Goal: Browse casually

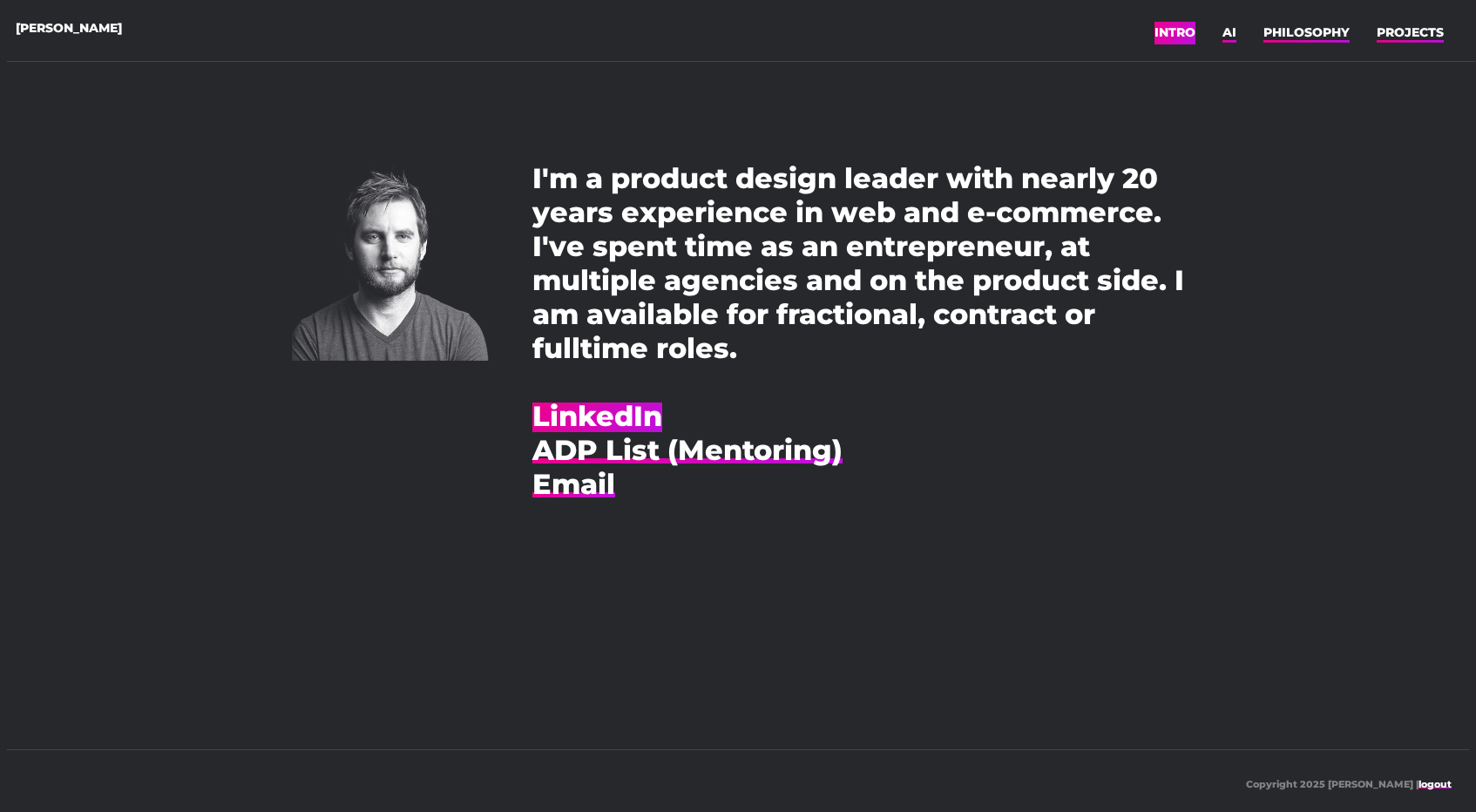
click at [641, 421] on link "LinkedIn" at bounding box center [598, 416] width 130 height 34
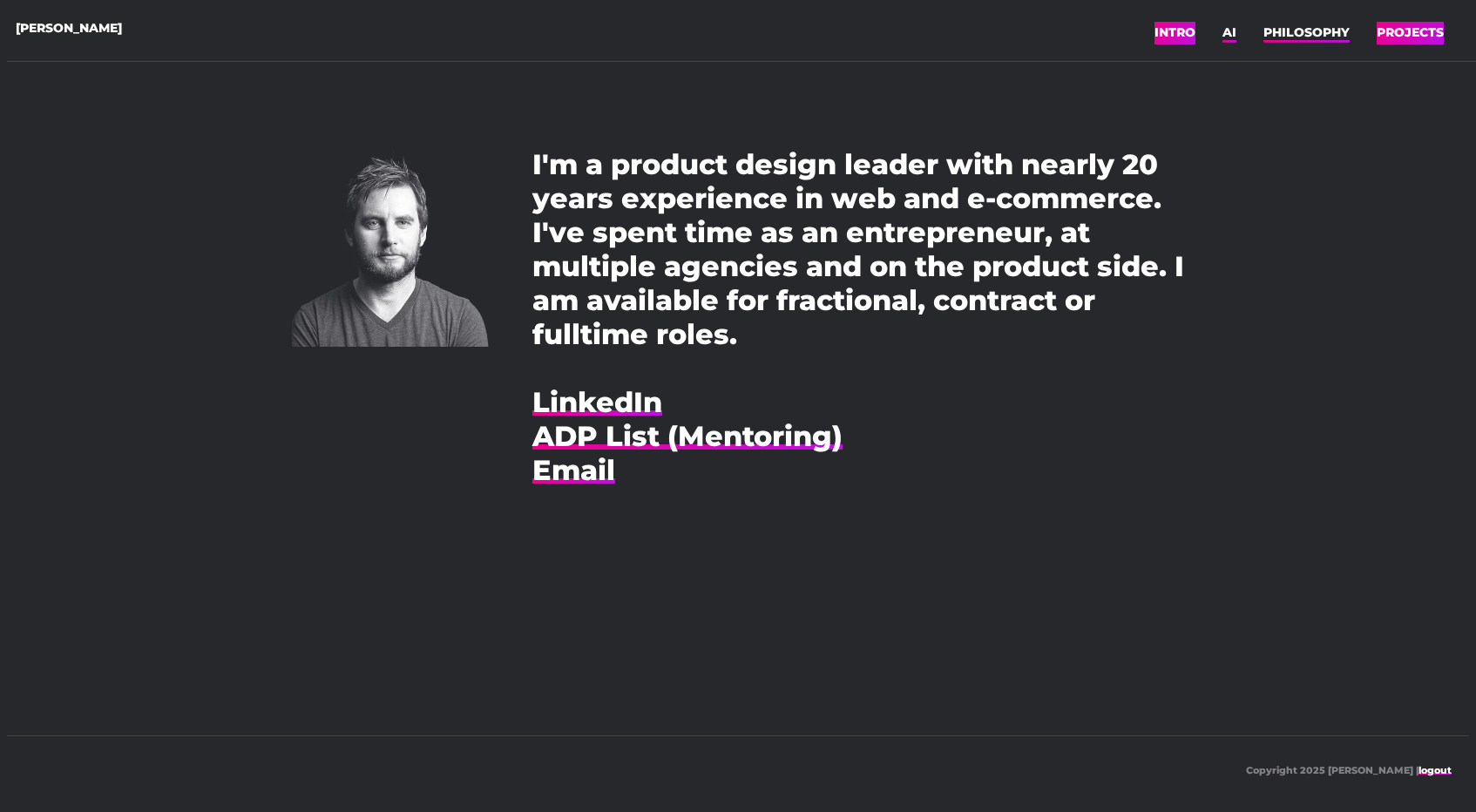
click at [1386, 35] on link "PROJECTS" at bounding box center [1410, 32] width 67 height 26
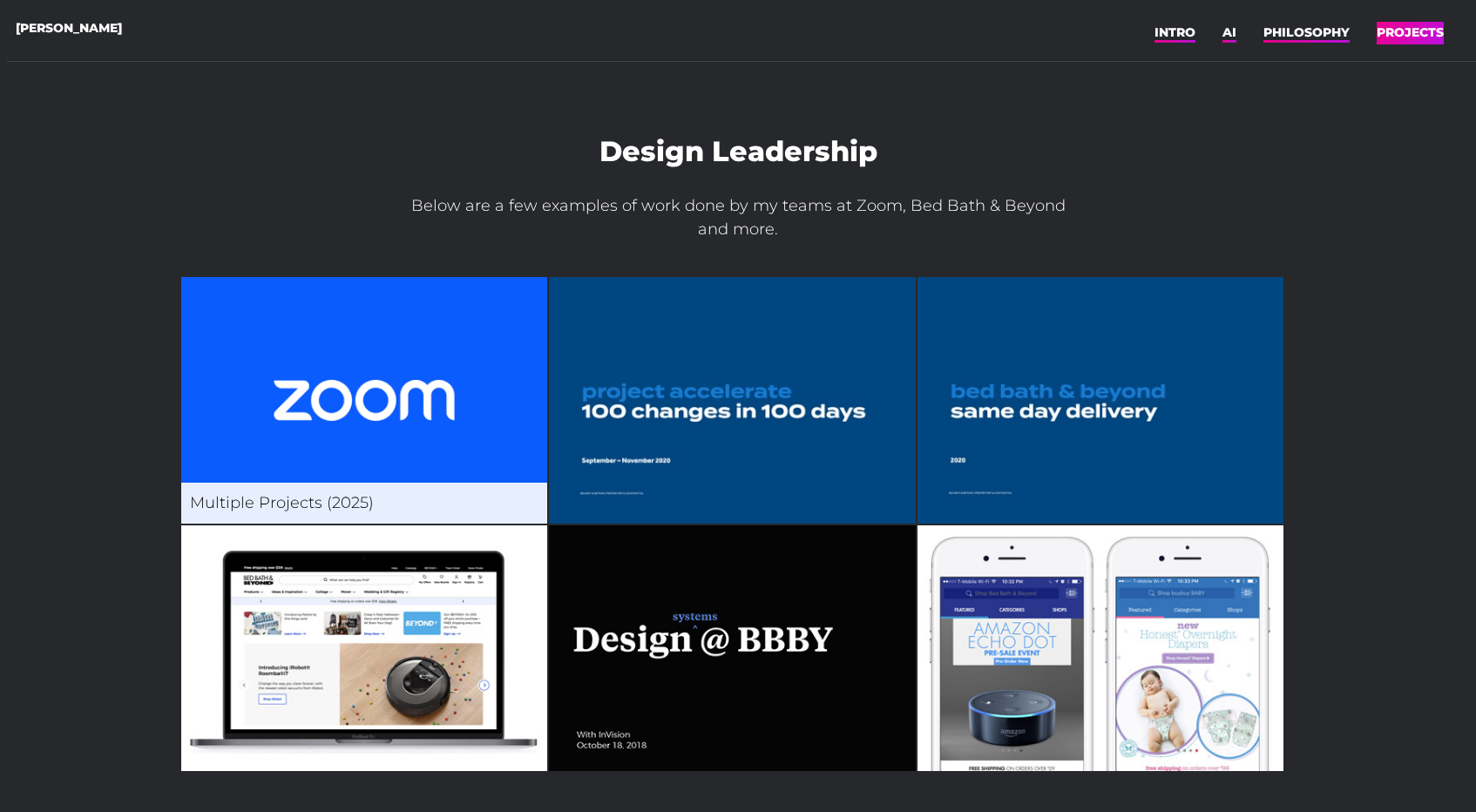
click at [429, 425] on img at bounding box center [364, 401] width 366 height 247
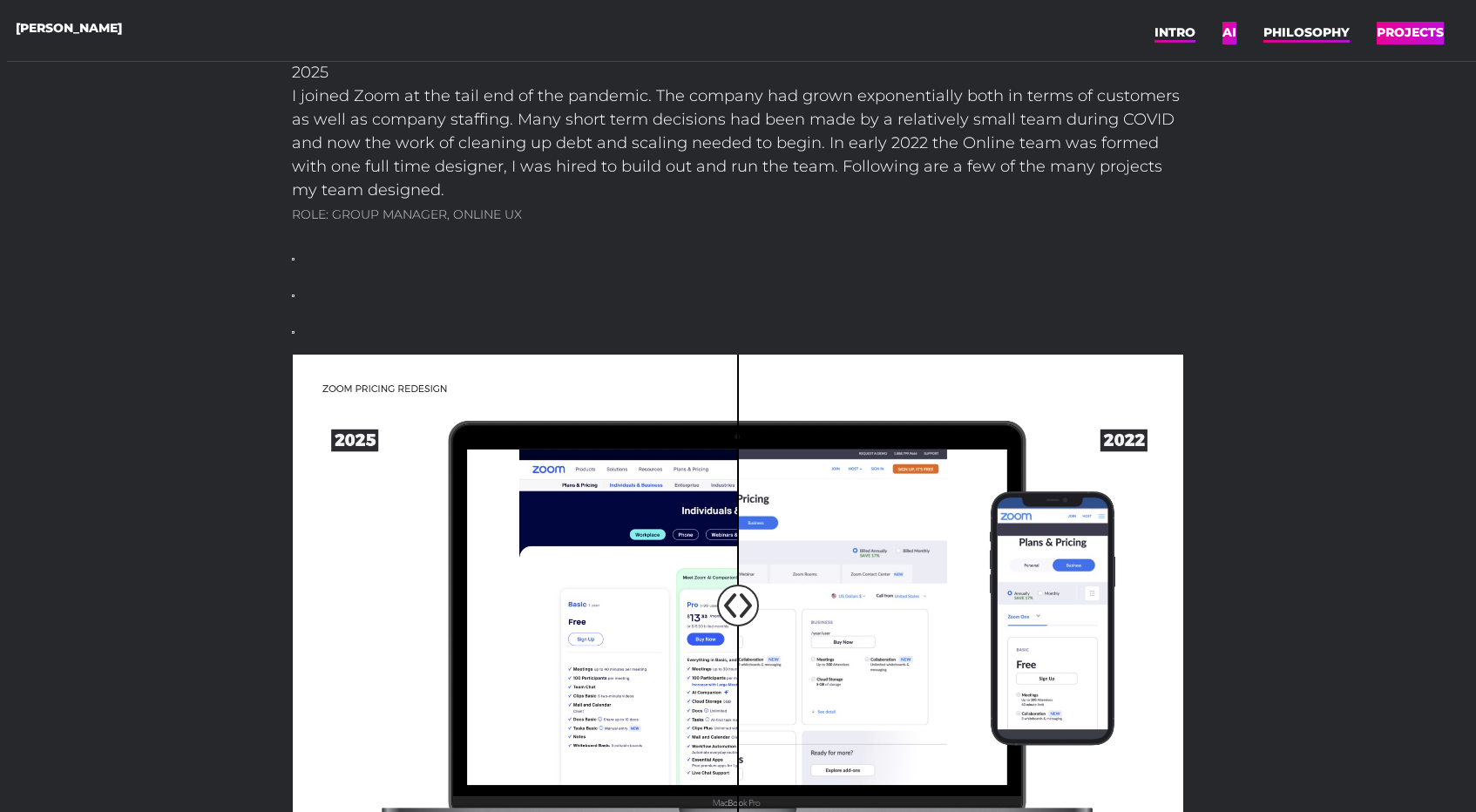
scroll to position [272, 0]
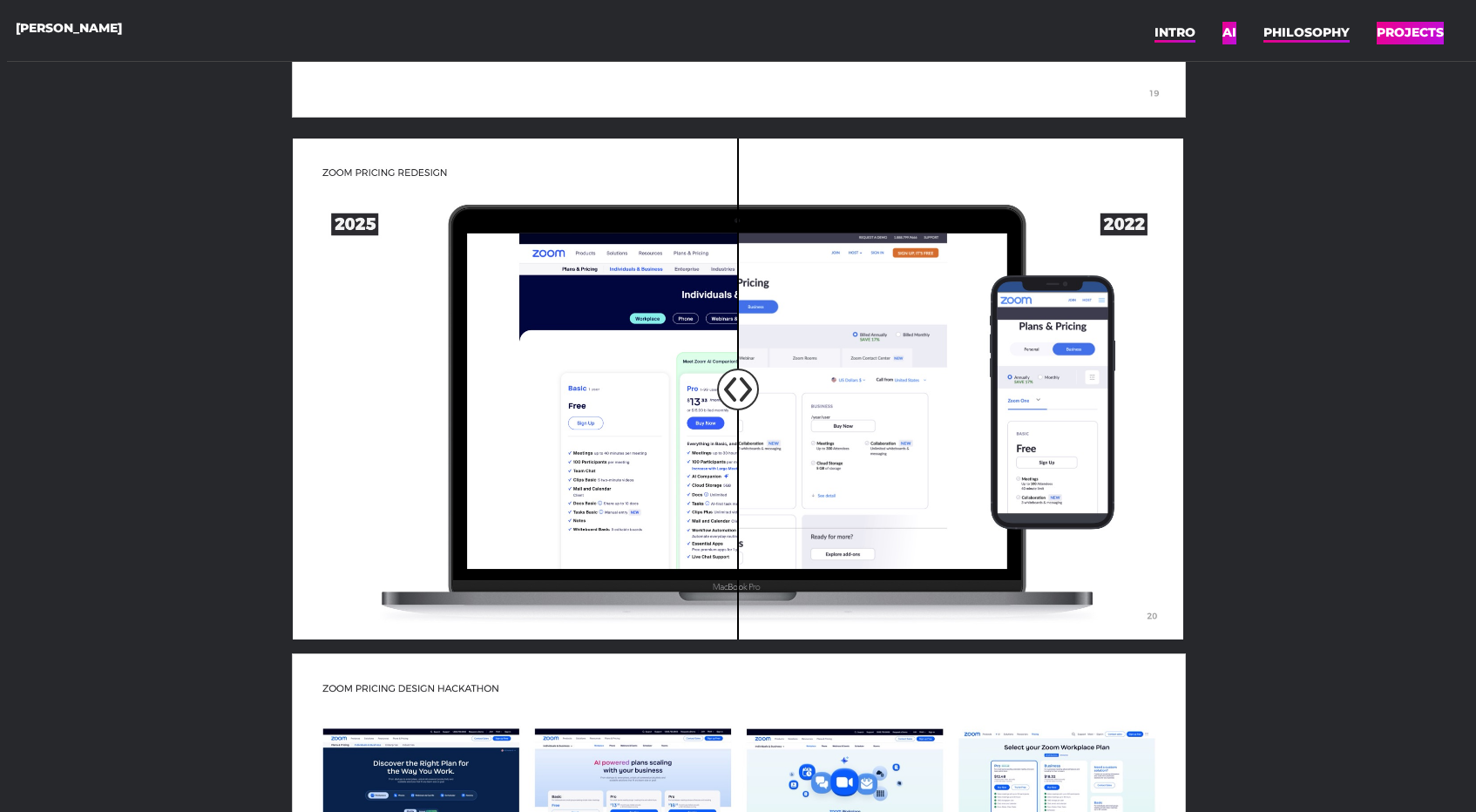
scroll to position [1842, 0]
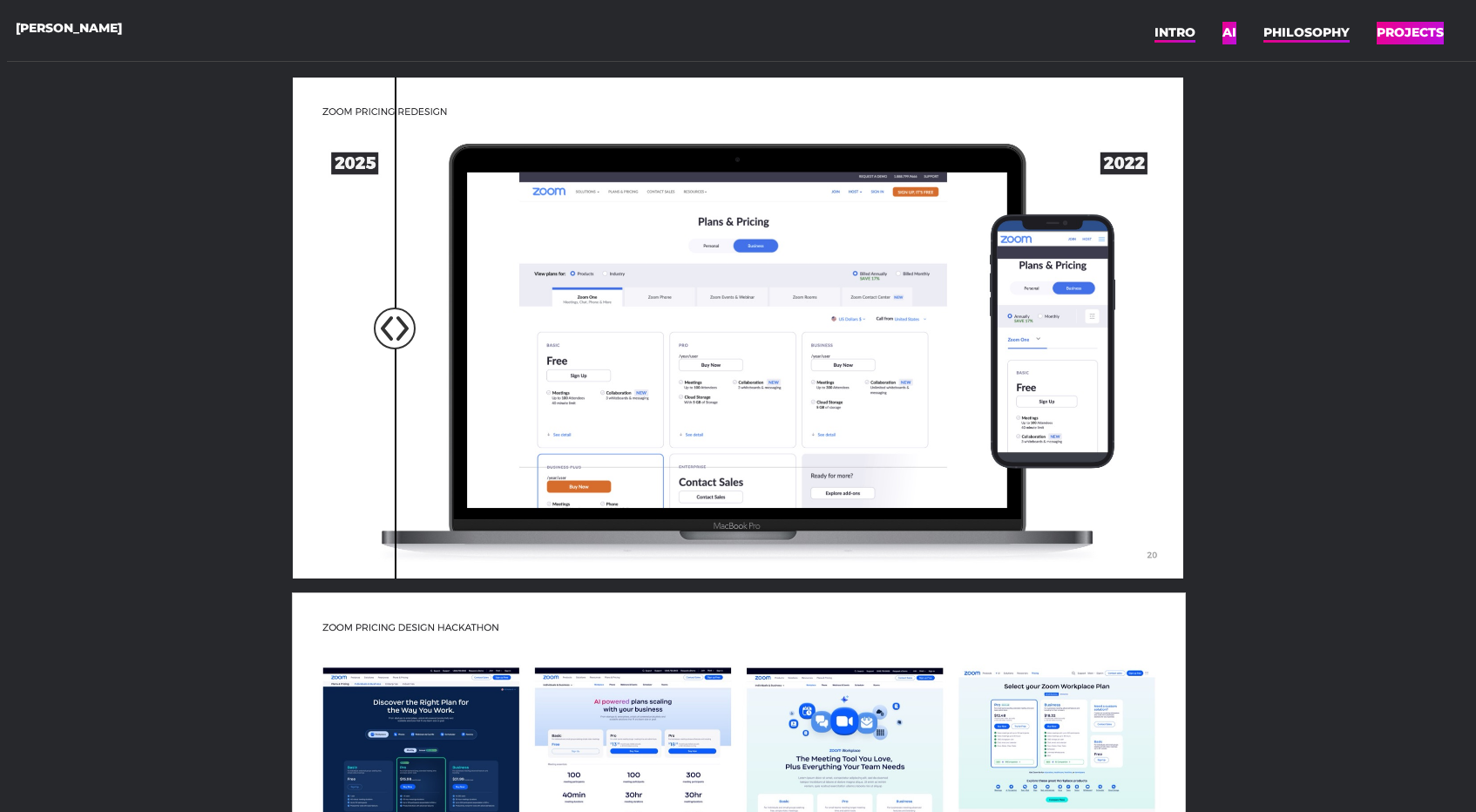
type input "12"
drag, startPoint x: 747, startPoint y: 316, endPoint x: 405, endPoint y: 253, distance: 347.8
click at [402, 251] on input "range" at bounding box center [739, 329] width 918 height 501
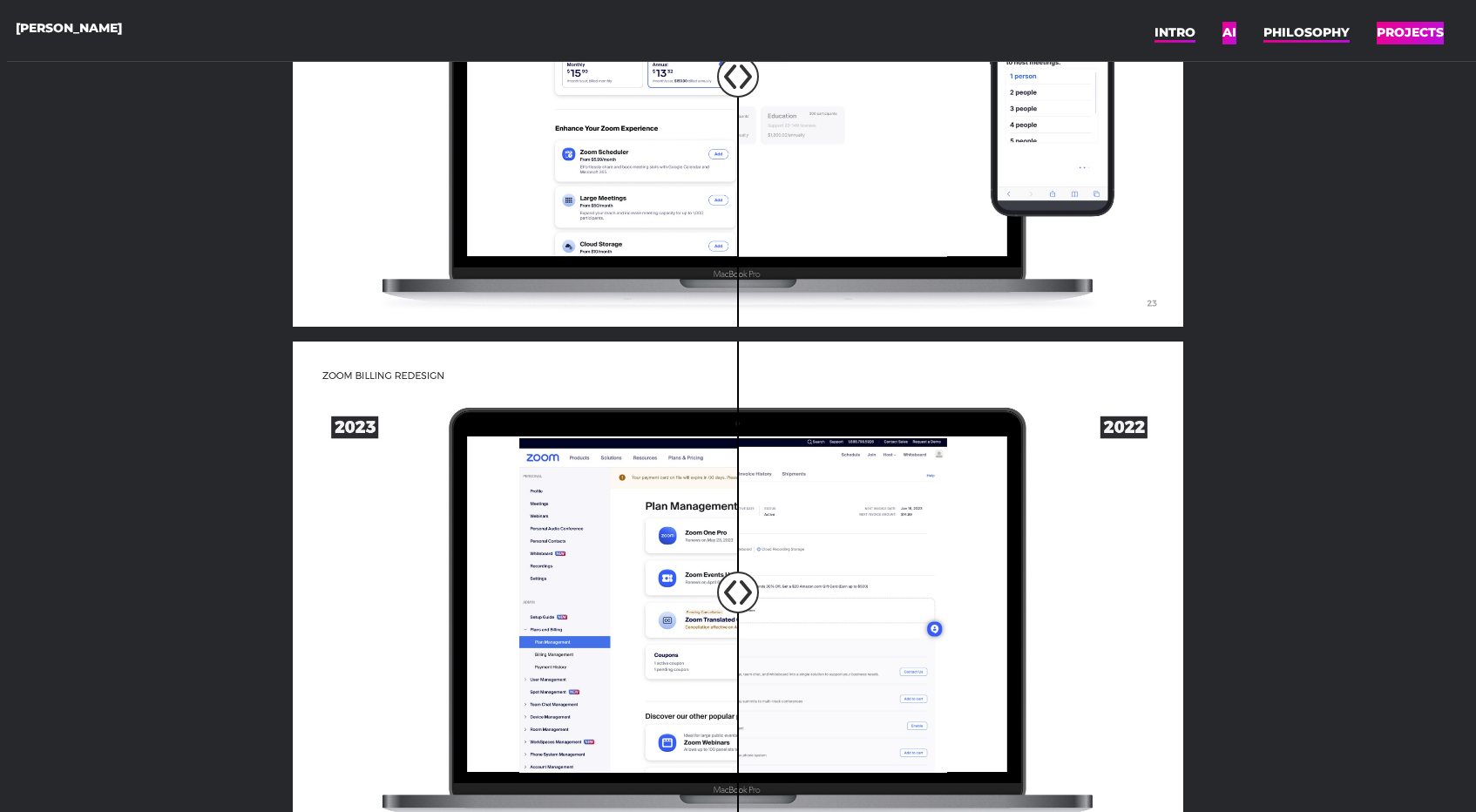
scroll to position [2938, 0]
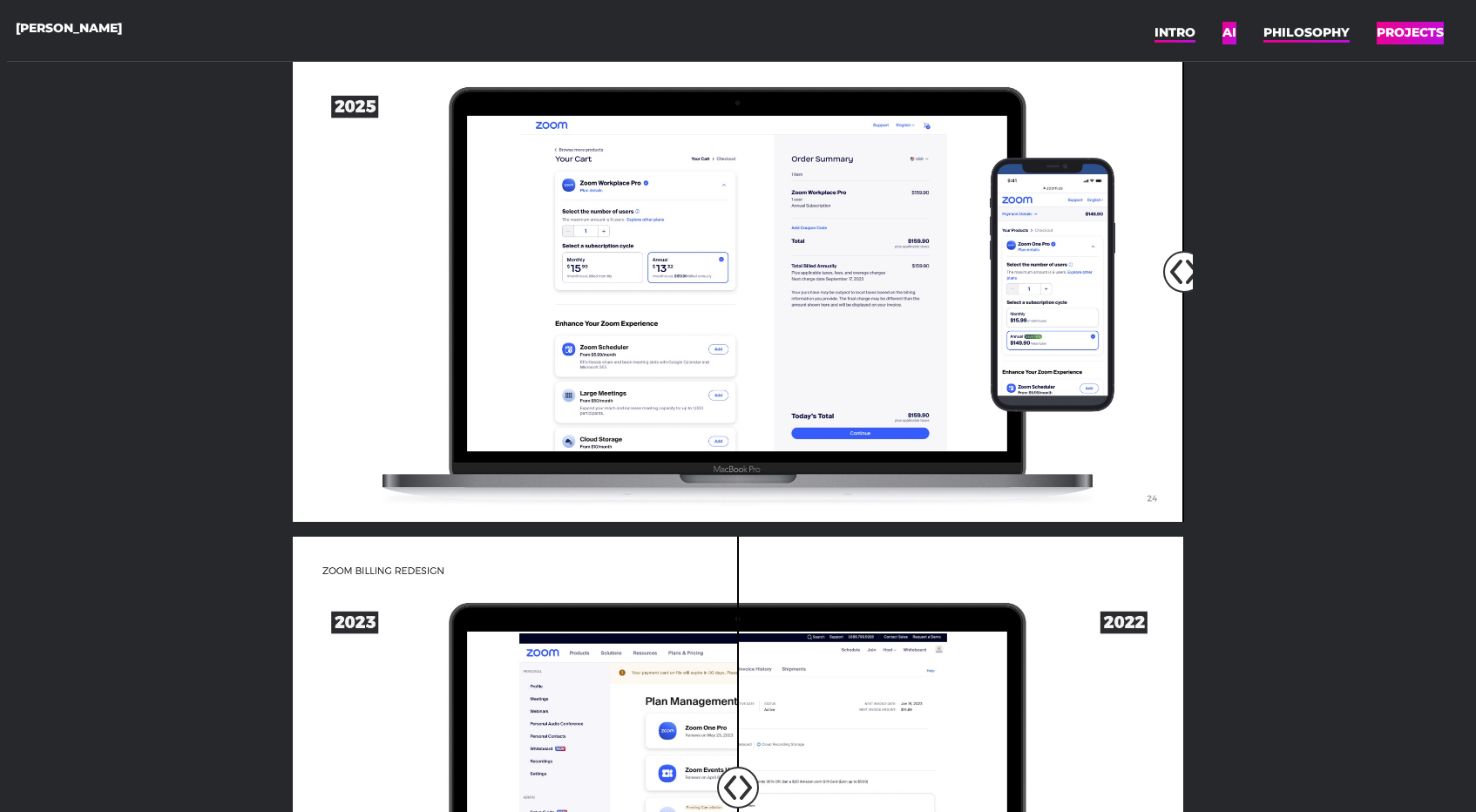
drag, startPoint x: 742, startPoint y: 270, endPoint x: 1250, endPoint y: 161, distance: 519.6
type input "100"
click at [1199, 161] on input "range" at bounding box center [739, 273] width 918 height 501
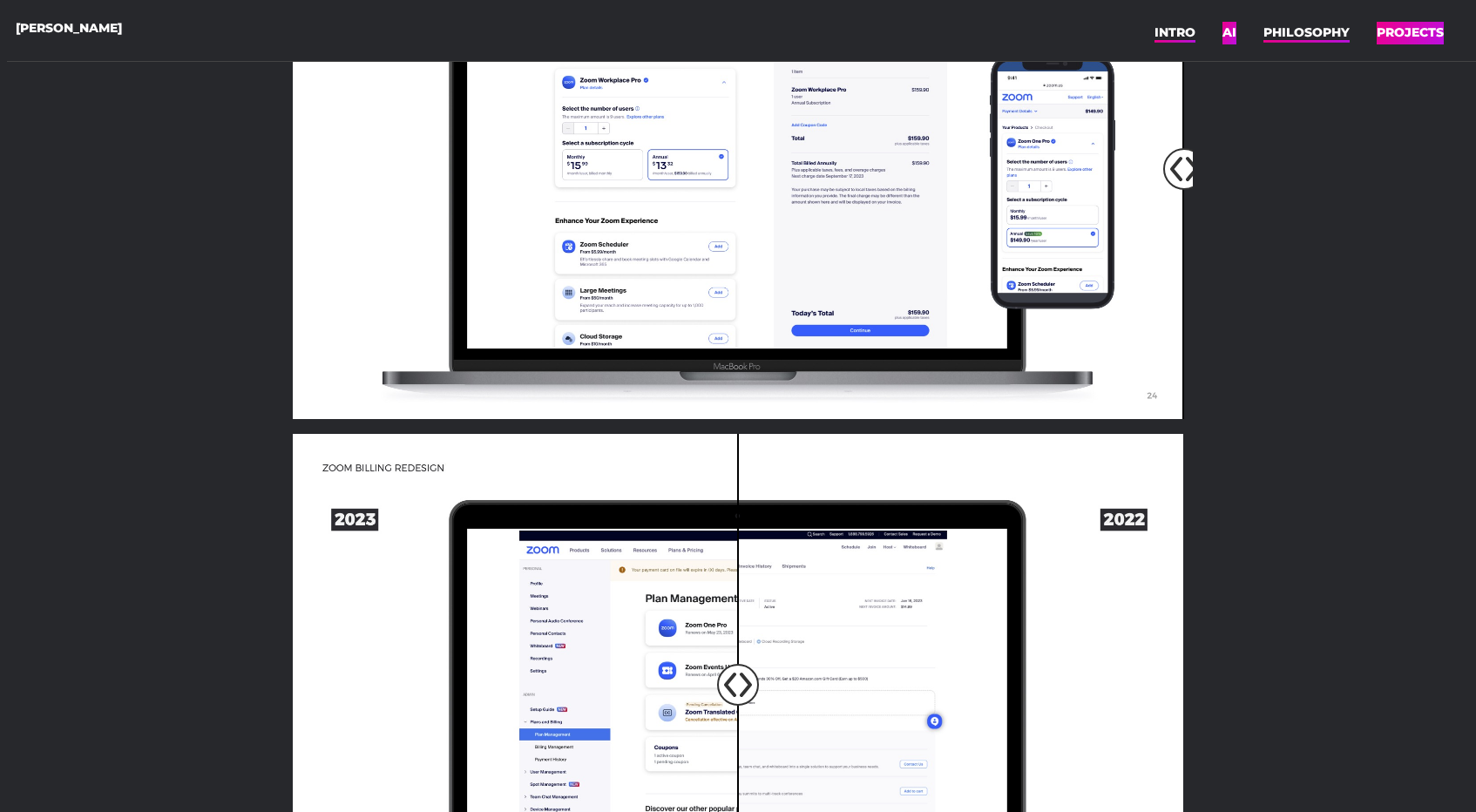
scroll to position [3264, 0]
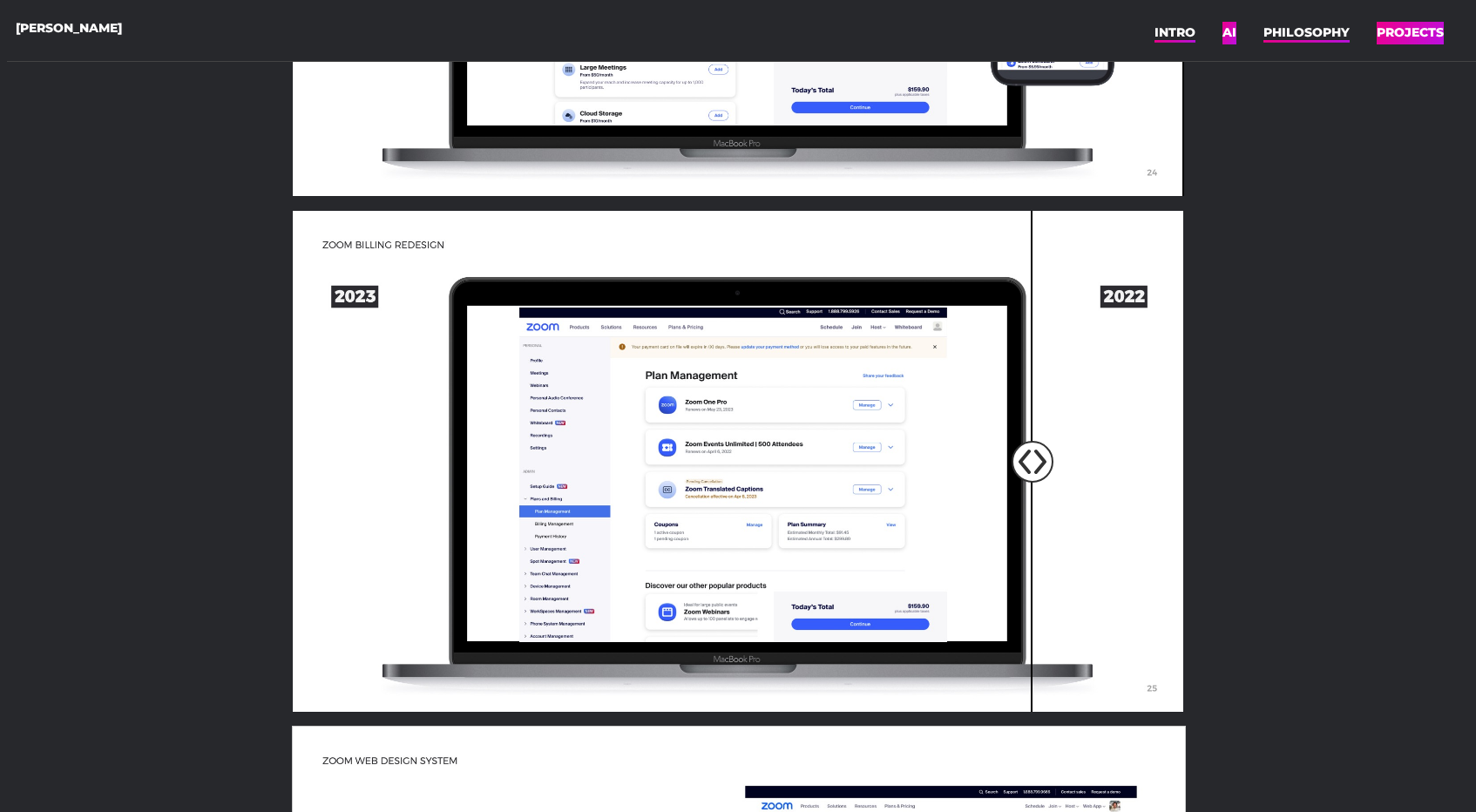
drag, startPoint x: 841, startPoint y: 469, endPoint x: 1034, endPoint y: 406, distance: 203.0
type input "83"
click at [1034, 406] on input "range" at bounding box center [739, 463] width 918 height 501
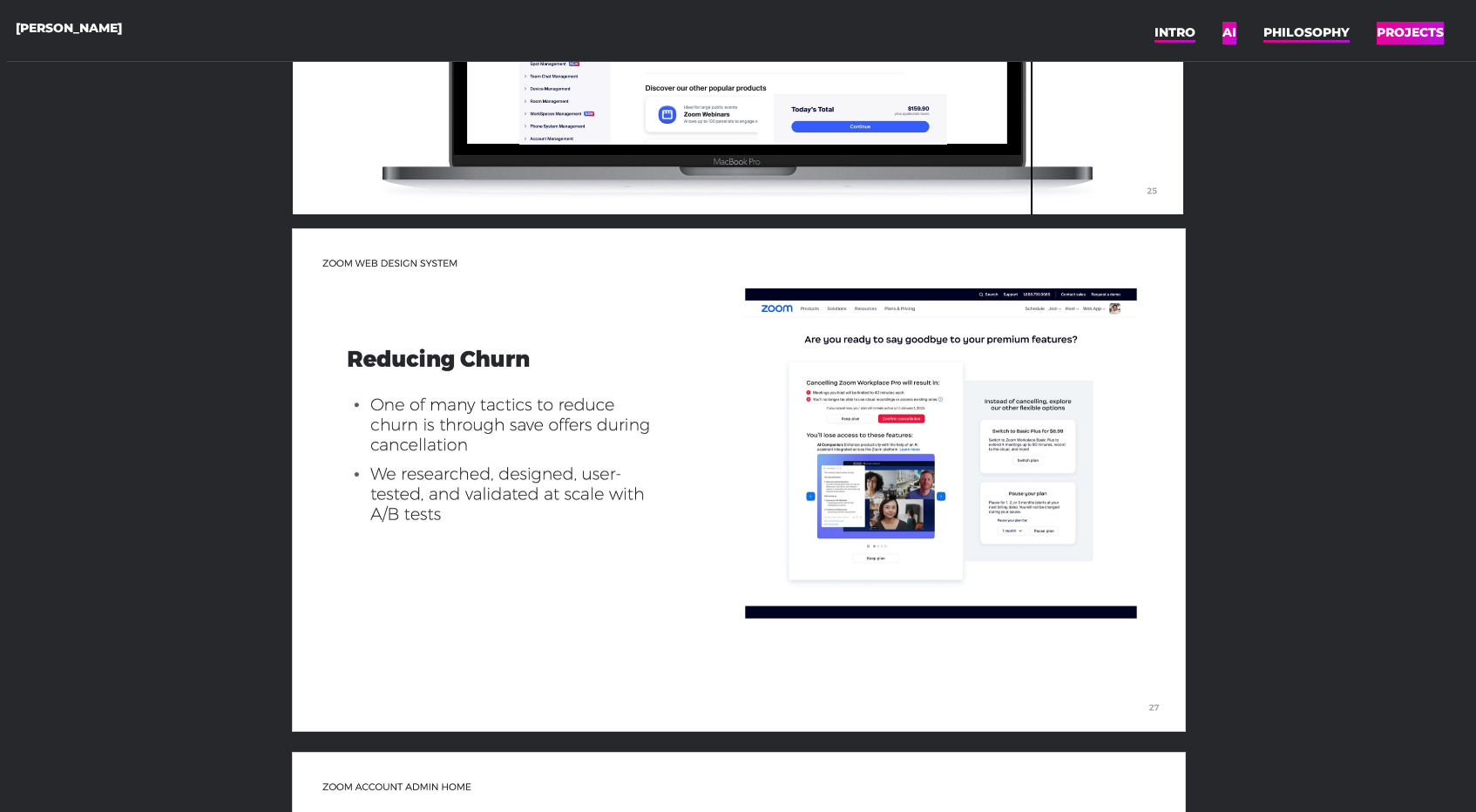
scroll to position [0, 3]
